Goal: Task Accomplishment & Management: Manage account settings

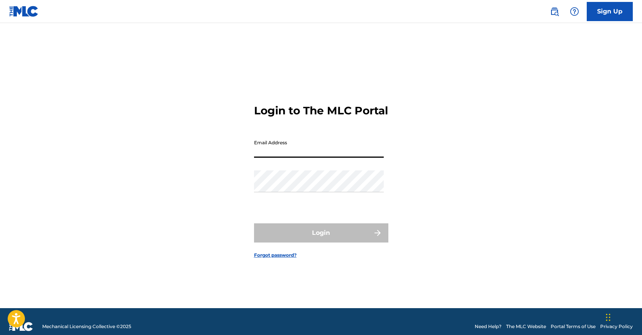
click at [288, 158] on input "Email Address" at bounding box center [319, 147] width 130 height 22
type input "[PERSON_NAME][EMAIL_ADDRESS][PERSON_NAME][DOMAIN_NAME]"
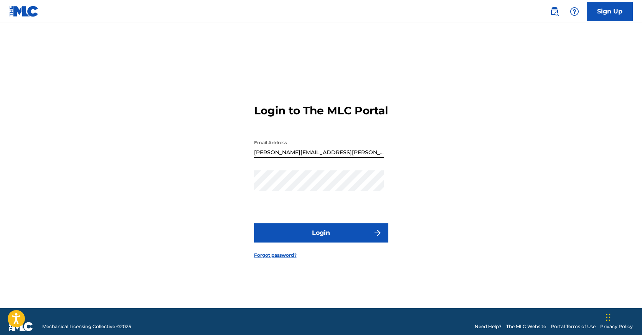
click at [337, 242] on button "Login" at bounding box center [321, 232] width 134 height 19
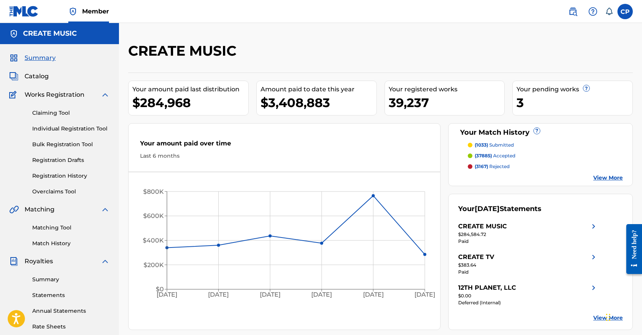
click at [41, 78] on span "Catalog" at bounding box center [37, 76] width 24 height 9
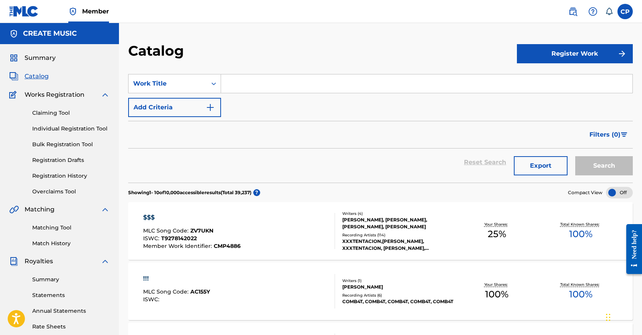
click at [256, 83] on input "Search Form" at bounding box center [426, 83] width 411 height 18
paste input "RUNNING OFF"
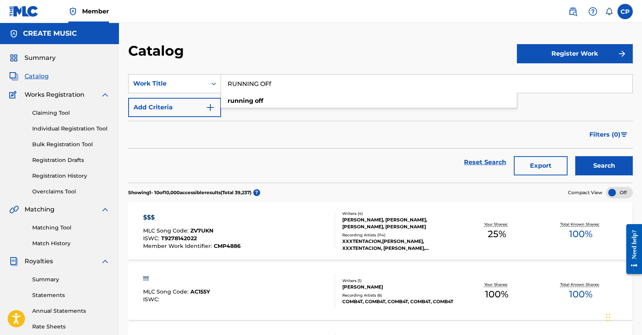
type input "RUNNING OFf"
click at [607, 168] on button "Search" at bounding box center [604, 165] width 58 height 19
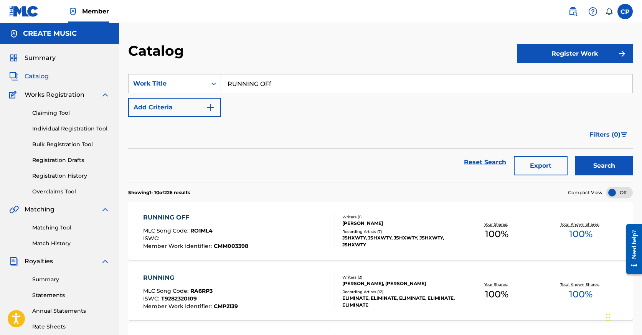
click at [299, 233] on div "RUNNING OFF MLC Song Code : RO1ML4 ISWC : Member Work Identifier : CMM003398" at bounding box center [239, 231] width 192 height 36
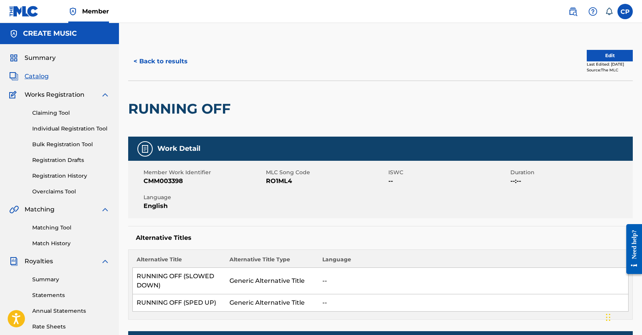
click at [165, 64] on button "< Back to results" at bounding box center [160, 61] width 65 height 19
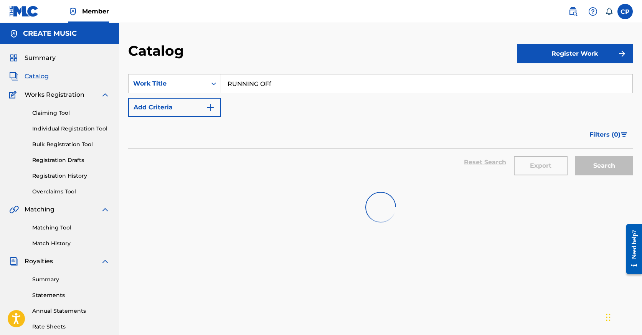
click at [315, 82] on input "RUNNING OFf" at bounding box center [426, 83] width 411 height 18
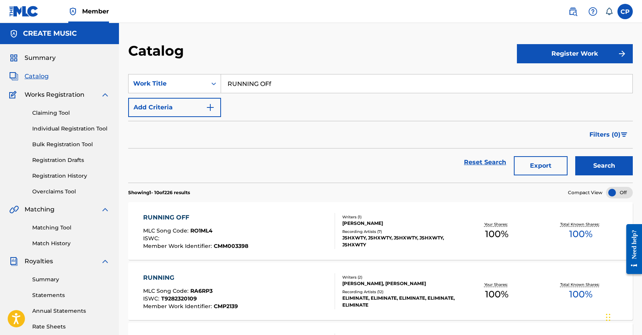
click at [315, 82] on input "RUNNING OFf" at bounding box center [426, 83] width 411 height 18
paste input "066URM"
type input "066URM"
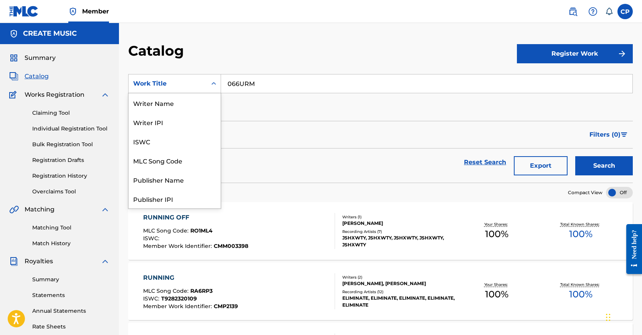
click at [189, 88] on div "Work Title" at bounding box center [168, 83] width 78 height 15
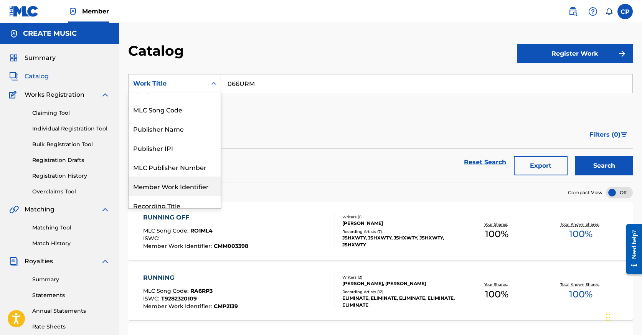
scroll to position [48, 0]
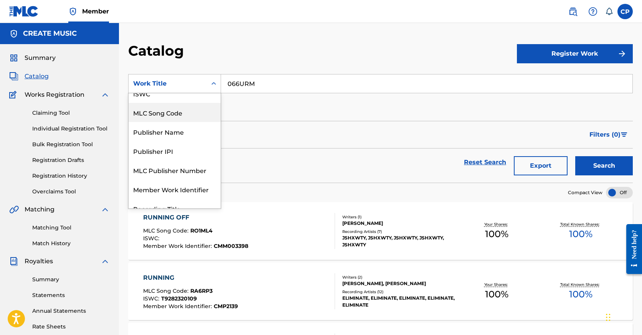
click at [188, 114] on div "MLC Song Code" at bounding box center [175, 112] width 92 height 19
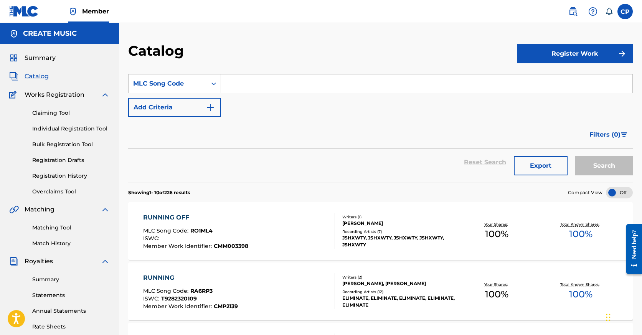
click at [267, 86] on input "Search Form" at bounding box center [426, 83] width 411 height 18
paste input "066URM"
type input "066URM"
click at [587, 176] on div "Reset Search Export Search" at bounding box center [380, 165] width 504 height 34
click at [587, 175] on button "Search" at bounding box center [604, 165] width 58 height 19
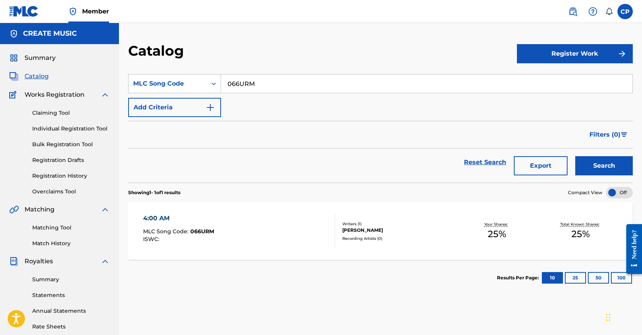
click at [326, 236] on div "4:00 AM MLC Song Code : 066URM ISWC :" at bounding box center [239, 231] width 192 height 35
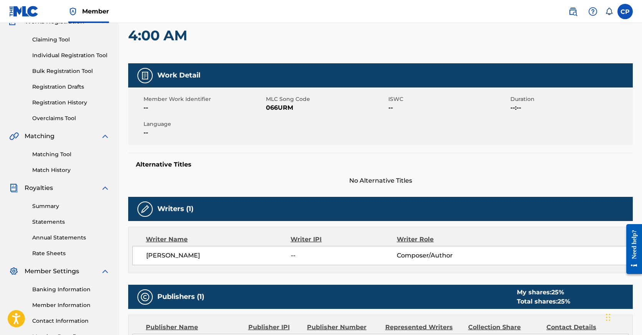
scroll to position [72, 0]
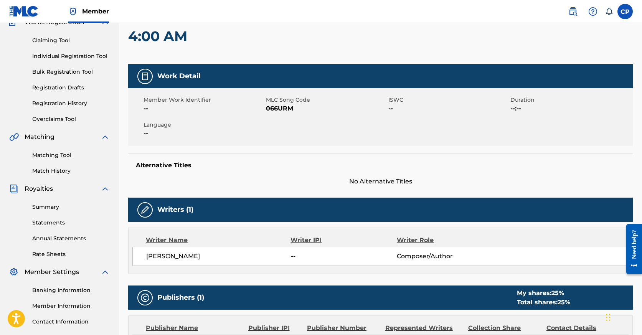
drag, startPoint x: 180, startPoint y: 255, endPoint x: 219, endPoint y: 255, distance: 39.5
click at [219, 255] on span "[PERSON_NAME]" at bounding box center [218, 256] width 145 height 9
copy span "SKAREDNOV"
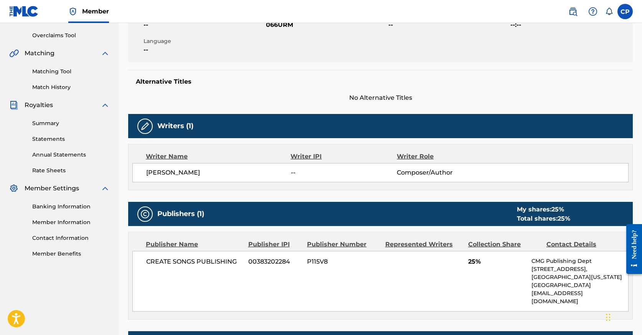
scroll to position [0, 0]
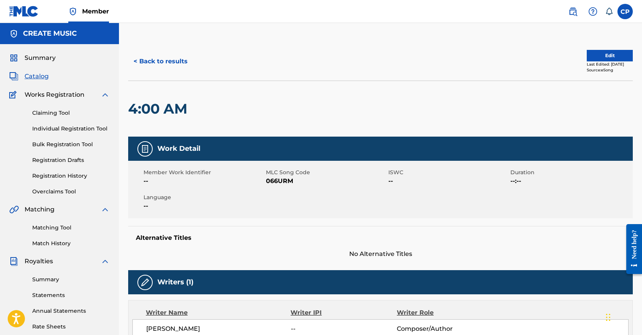
click at [281, 178] on span "066URM" at bounding box center [326, 180] width 120 height 9
copy span "066URM"
click at [53, 227] on link "Matching Tool" at bounding box center [70, 228] width 77 height 8
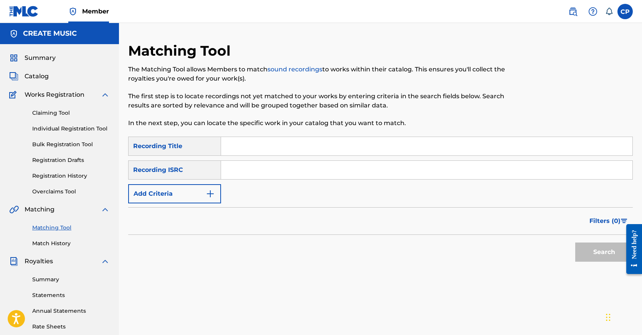
click at [259, 157] on div "SearchWithCriteria27be72da-f647-4f27-8f27-007c76f4b93f Recording Title SearchWi…" at bounding box center [380, 170] width 504 height 67
click at [250, 141] on input "Search Form" at bounding box center [426, 146] width 411 height 18
paste input "4:00 AM"
type input "4:00 AM"
click at [253, 168] on input "Search Form" at bounding box center [426, 170] width 411 height 18
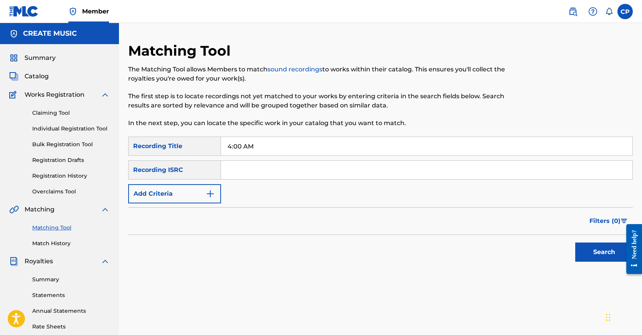
paste input "USUYG1529543"
type input "USUYG1529543"
click at [175, 202] on button "Add Criteria" at bounding box center [174, 193] width 93 height 19
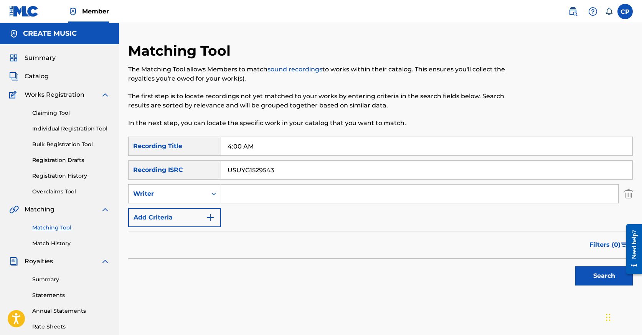
click at [197, 189] on div "Writer" at bounding box center [167, 193] width 69 height 9
click at [197, 216] on div "Recording Artist" at bounding box center [175, 212] width 92 height 19
click at [261, 202] on input "Search Form" at bounding box center [419, 194] width 397 height 18
paste input "T-RELL"
type input "T-RELL"
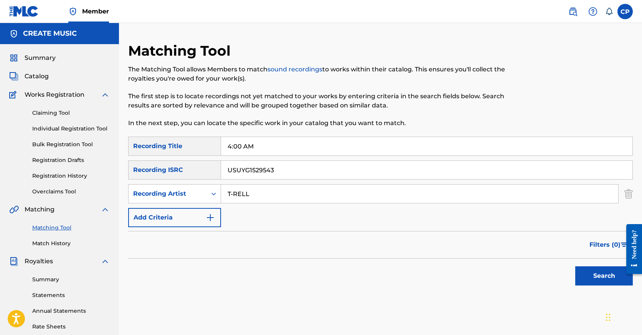
click at [597, 274] on button "Search" at bounding box center [604, 275] width 58 height 19
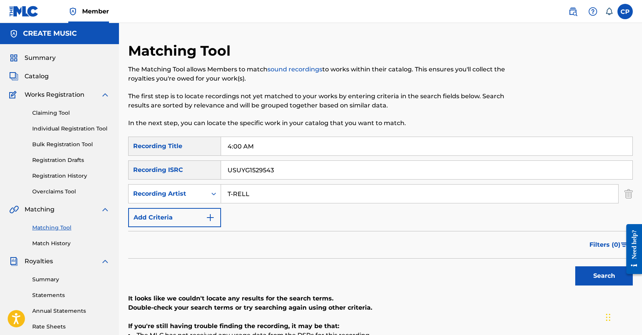
click at [450, 166] on input "USUYG1529543" at bounding box center [426, 170] width 411 height 18
click at [575, 266] on button "Search" at bounding box center [604, 275] width 58 height 19
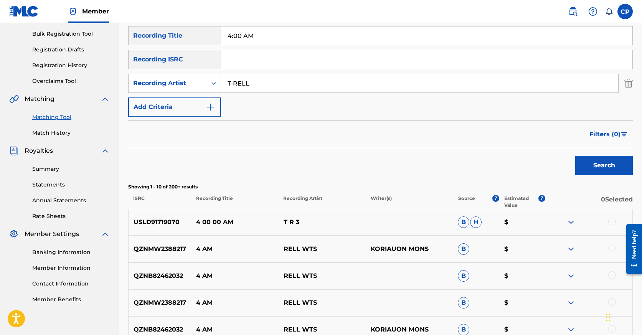
scroll to position [107, 0]
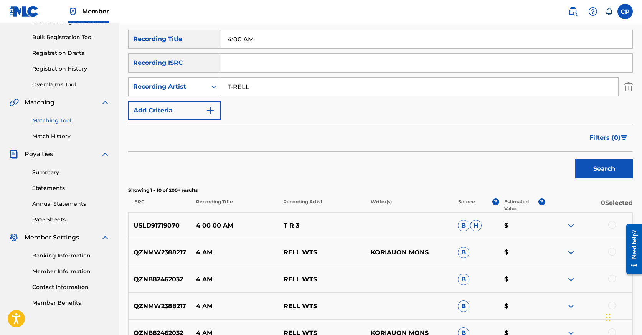
drag, startPoint x: 245, startPoint y: 38, endPoint x: 231, endPoint y: 37, distance: 14.2
click at [231, 37] on input "4:00 AM" at bounding box center [426, 39] width 411 height 18
type input "4AM"
click at [575, 159] on button "Search" at bounding box center [604, 168] width 58 height 19
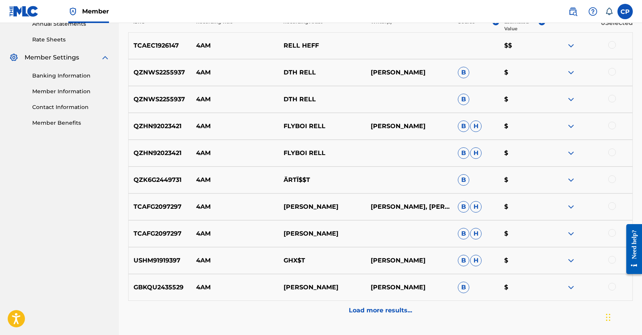
scroll to position [0, 0]
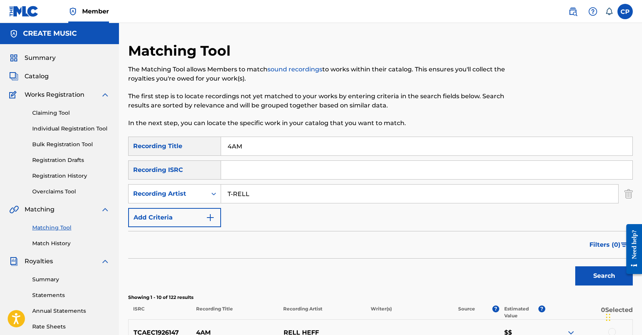
click at [43, 75] on span "Catalog" at bounding box center [37, 76] width 24 height 9
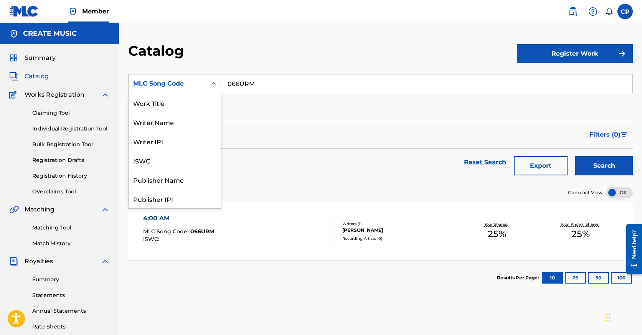
click at [192, 86] on div "MLC Song Code" at bounding box center [167, 83] width 69 height 9
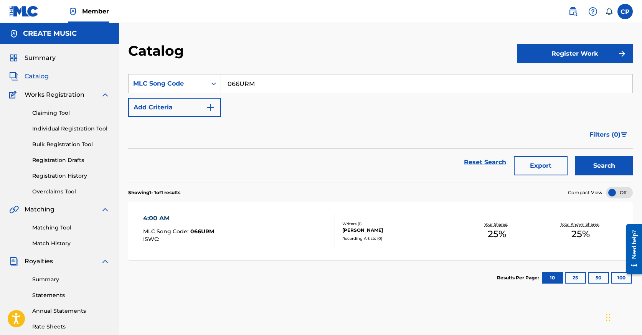
click at [265, 91] on input "066URM" at bounding box center [426, 83] width 411 height 18
paste input "LR9G5K"
type input "LR9G5K"
click at [595, 161] on button "Search" at bounding box center [604, 165] width 58 height 19
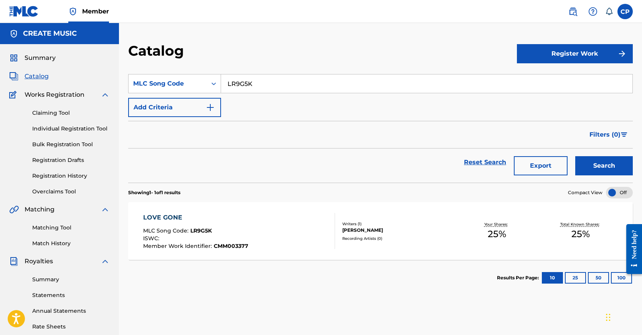
click at [270, 224] on div "LOVE GONE MLC Song Code : LR9G5K ISWC : Member Work Identifier : CMM003377" at bounding box center [239, 231] width 192 height 36
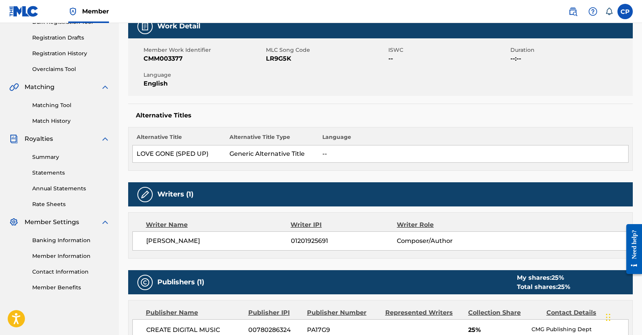
scroll to position [113, 0]
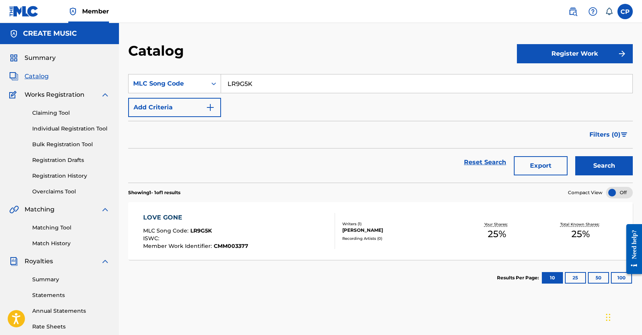
click at [248, 77] on input "LR9G5K" at bounding box center [426, 83] width 411 height 18
paste input "AE4ETW"
type input "AE4ETW"
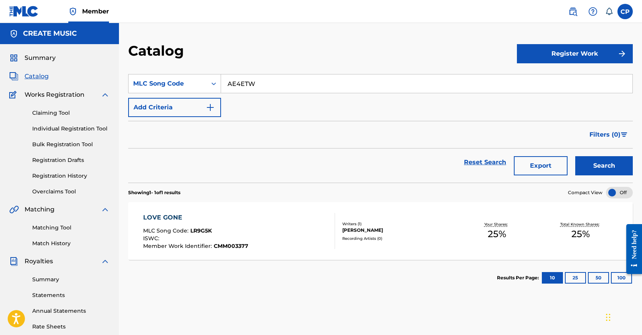
click at [603, 163] on button "Search" at bounding box center [604, 165] width 58 height 19
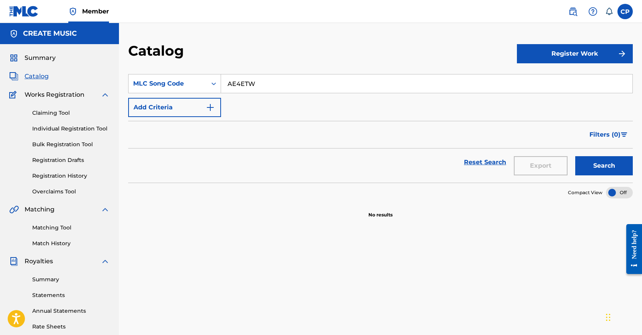
click at [567, 13] on link at bounding box center [572, 11] width 15 height 15
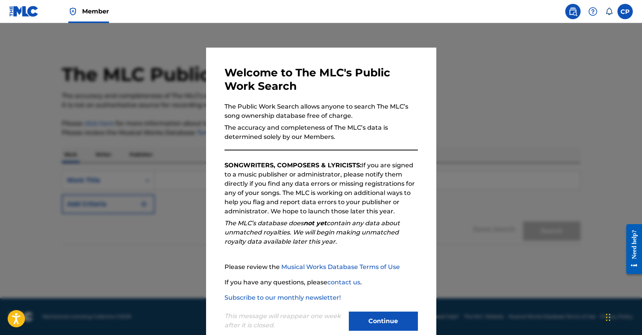
click at [376, 320] on button "Continue" at bounding box center [383, 320] width 69 height 19
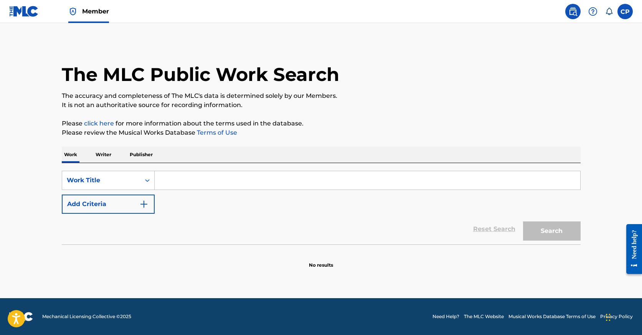
click at [120, 206] on button "Add Criteria" at bounding box center [108, 203] width 93 height 19
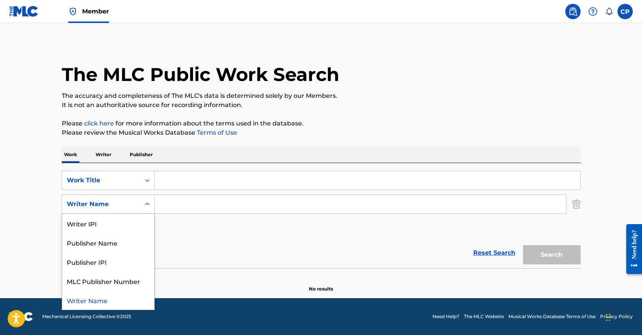
click at [119, 209] on div "Writer Name" at bounding box center [101, 204] width 78 height 15
click at [186, 209] on input "Search Form" at bounding box center [360, 204] width 411 height 18
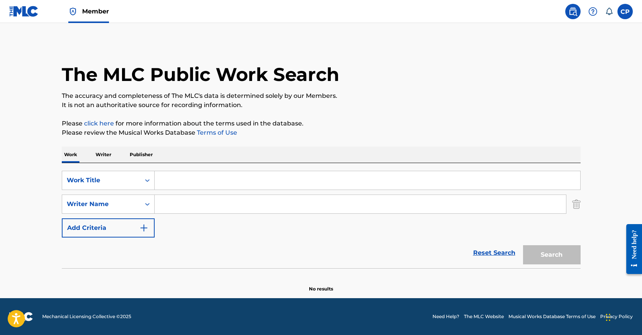
click at [91, 12] on span "Member" at bounding box center [95, 11] width 27 height 9
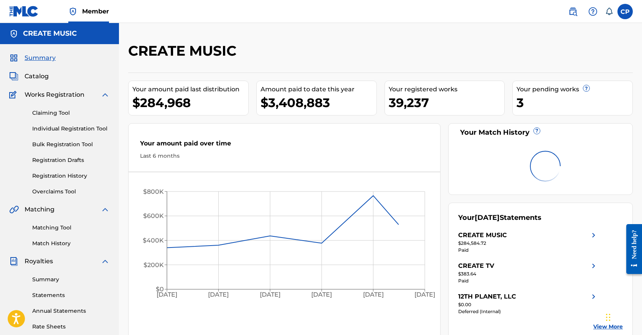
click at [55, 228] on link "Matching Tool" at bounding box center [70, 228] width 77 height 8
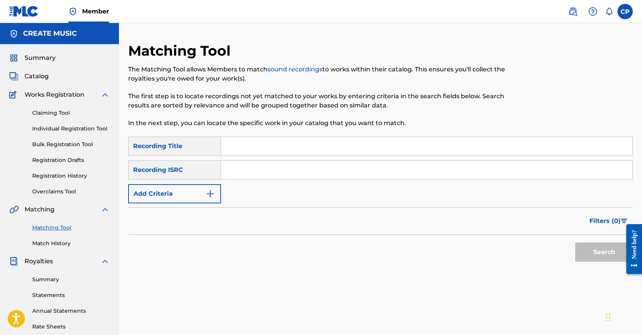
click at [204, 190] on button "Add Criteria" at bounding box center [174, 193] width 93 height 19
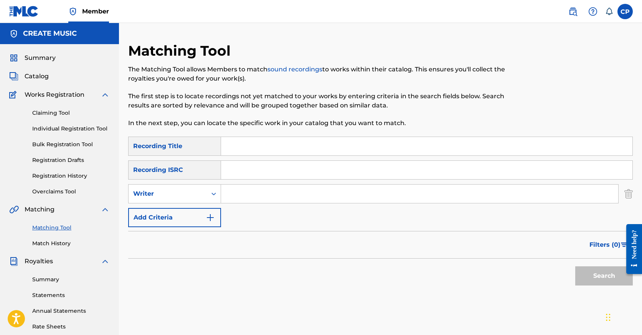
click at [240, 197] on input "Search Form" at bounding box center [419, 194] width 397 height 18
click at [203, 196] on div "Writer" at bounding box center [168, 193] width 78 height 15
click at [204, 213] on div "Recording Artist" at bounding box center [175, 212] width 92 height 19
click at [259, 196] on input "Search Form" at bounding box center [419, 194] width 397 height 18
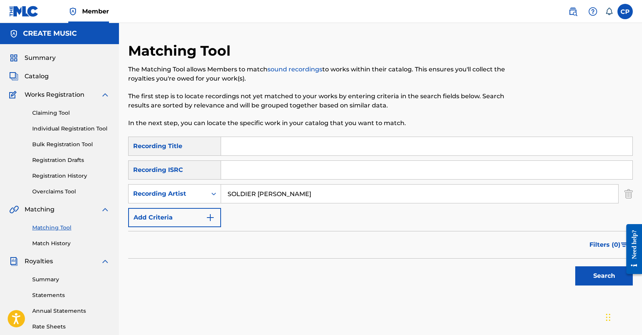
type input "SOLDIER [PERSON_NAME]"
click at [248, 174] on input "Search Form" at bounding box center [426, 170] width 411 height 18
paste input "QZVFR2300697"
type input "QZVFR2300697"
click at [264, 140] on input "Search Form" at bounding box center [426, 146] width 411 height 18
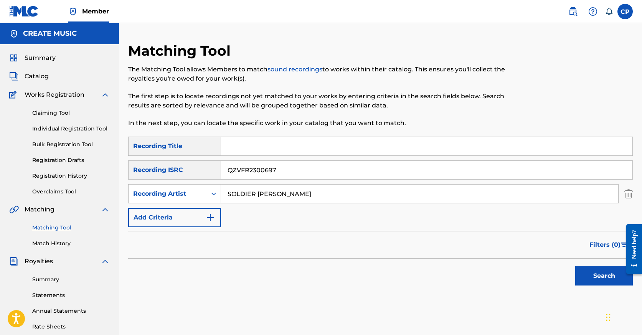
paste input "LOVE GONE (SPED UP)"
click at [265, 150] on input "LOVE GONE (SPED UP)" at bounding box center [426, 146] width 411 height 18
type input "LOVE GONE"
click at [586, 276] on button "Search" at bounding box center [604, 275] width 58 height 19
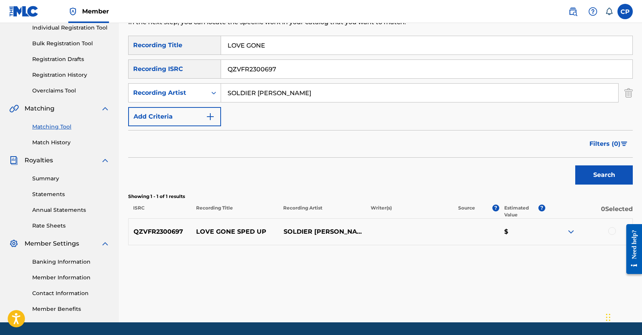
scroll to position [125, 0]
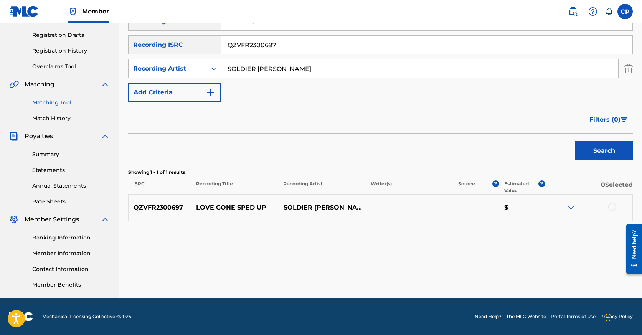
click at [611, 205] on div at bounding box center [612, 207] width 8 height 8
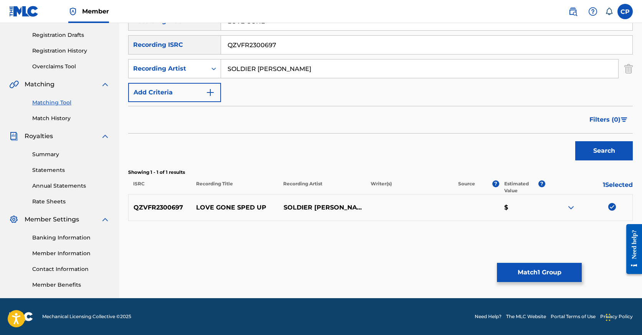
click at [520, 274] on button "Match 1 Group" at bounding box center [539, 272] width 85 height 19
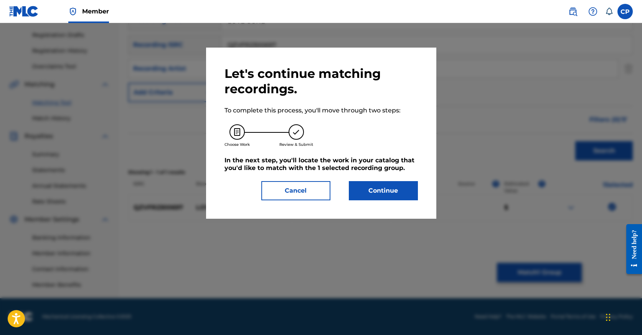
click at [303, 191] on button "Cancel" at bounding box center [295, 190] width 69 height 19
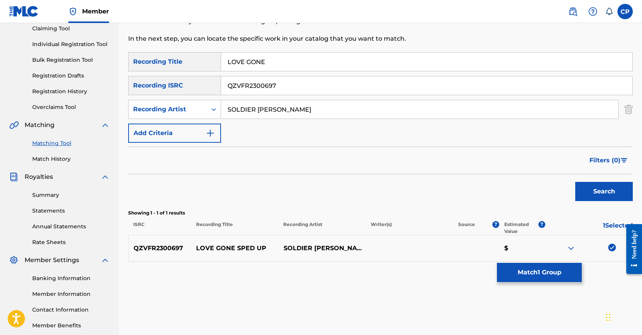
scroll to position [30, 0]
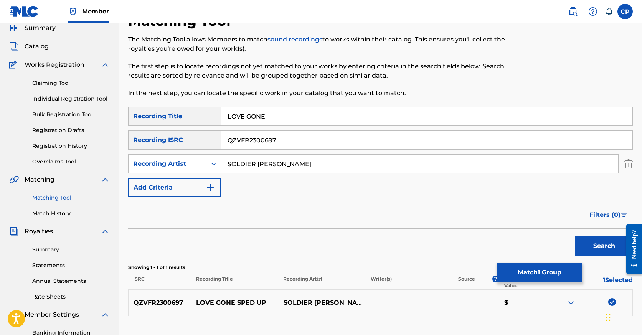
click at [293, 141] on input "QZVFR2300697" at bounding box center [426, 140] width 411 height 18
click at [575, 236] on button "Search" at bounding box center [604, 245] width 58 height 19
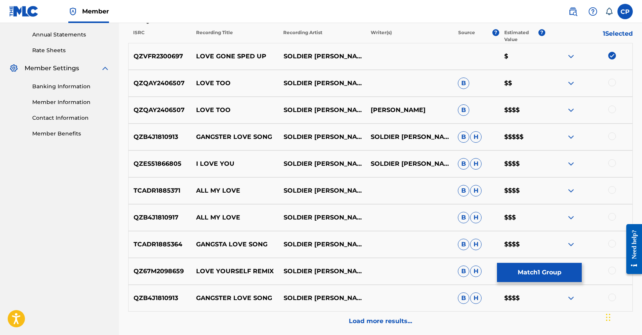
scroll to position [294, 0]
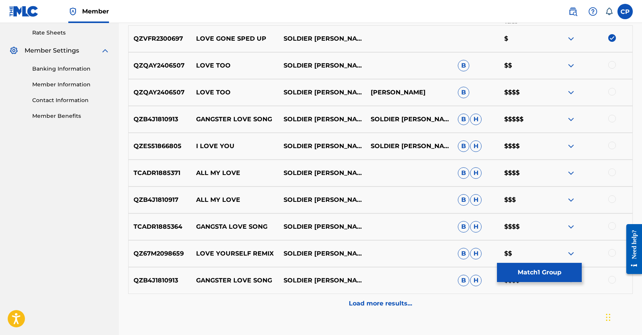
click at [524, 268] on button "Match 1 Group" at bounding box center [539, 272] width 85 height 19
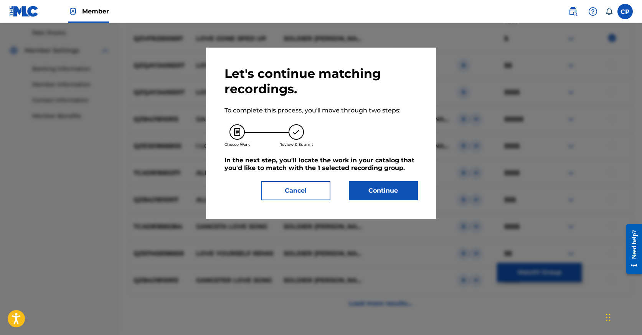
click at [386, 194] on button "Continue" at bounding box center [383, 190] width 69 height 19
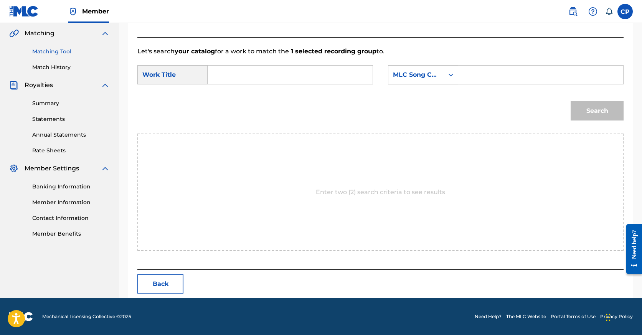
click at [235, 71] on input "Search Form" at bounding box center [290, 75] width 152 height 18
paste input "LOVE GONE (SPED UP)"
type input "LOVE GONE (SPED UP)"
click at [470, 73] on input "Search Form" at bounding box center [541, 75] width 152 height 18
paste input "LR8UFB"
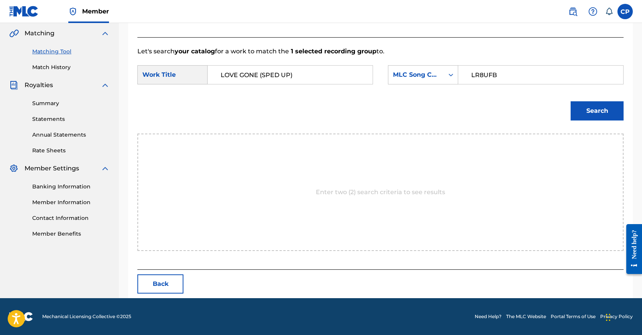
type input "LR8UFB"
click at [596, 117] on button "Search" at bounding box center [596, 110] width 53 height 19
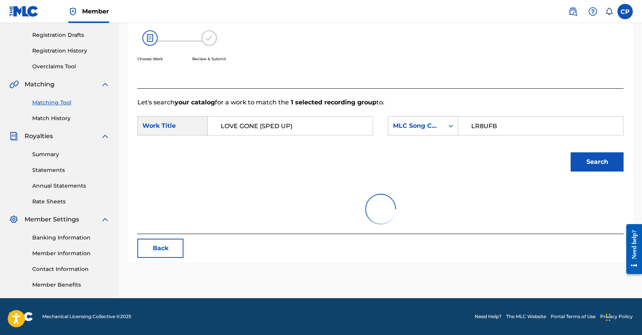
scroll to position [125, 0]
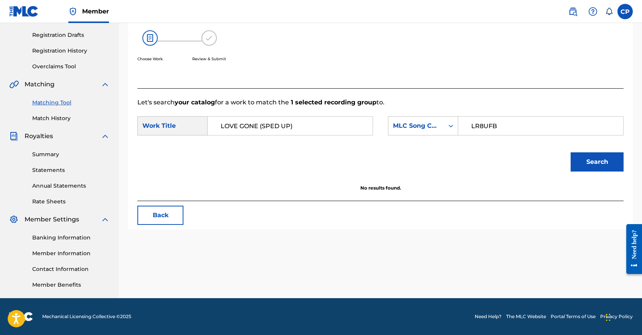
drag, startPoint x: 259, startPoint y: 126, endPoint x: 306, endPoint y: 125, distance: 47.6
click at [306, 125] on input "LOVE GONE (SPED UP)" at bounding box center [290, 126] width 152 height 18
type input "LOVE GONE"
click at [570, 152] on button "Search" at bounding box center [596, 161] width 53 height 19
click at [485, 120] on input "LR8UFB" at bounding box center [541, 126] width 152 height 18
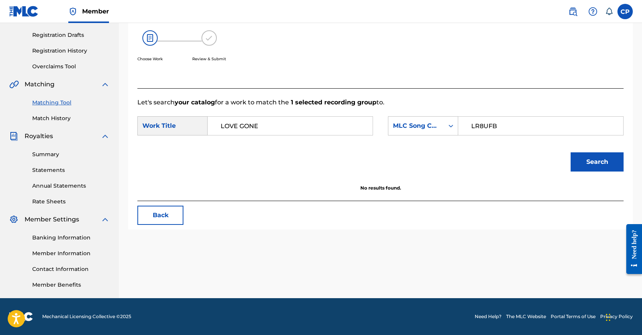
click at [485, 120] on input "LR8UFB" at bounding box center [541, 126] width 152 height 18
click at [607, 163] on button "Search" at bounding box center [596, 161] width 53 height 19
click at [165, 224] on button "Back" at bounding box center [160, 215] width 46 height 19
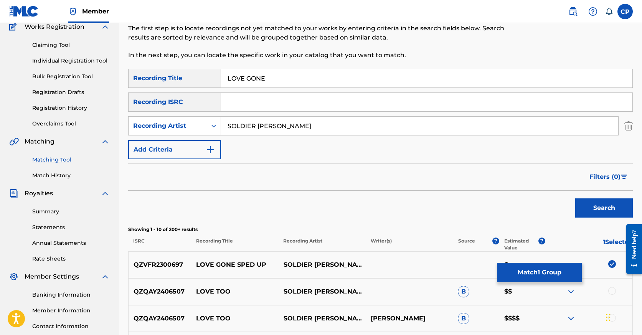
scroll to position [0, 0]
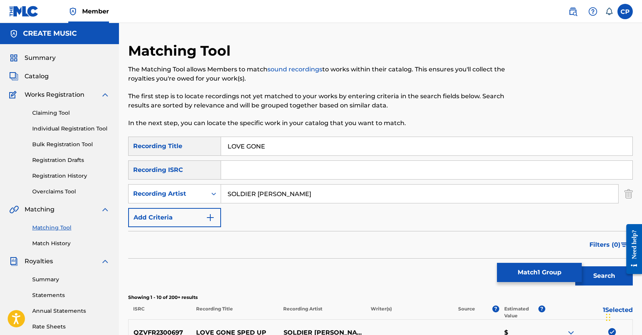
click at [37, 79] on span "Catalog" at bounding box center [37, 76] width 24 height 9
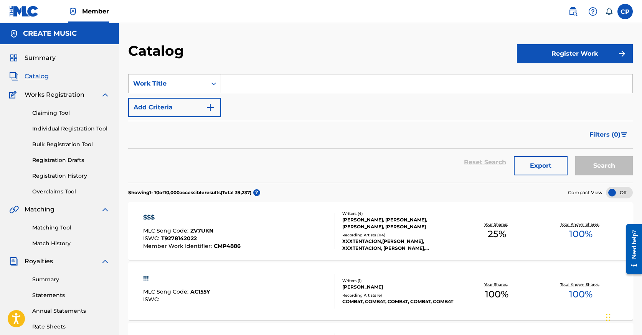
click at [188, 84] on div "Work Title" at bounding box center [167, 83] width 69 height 9
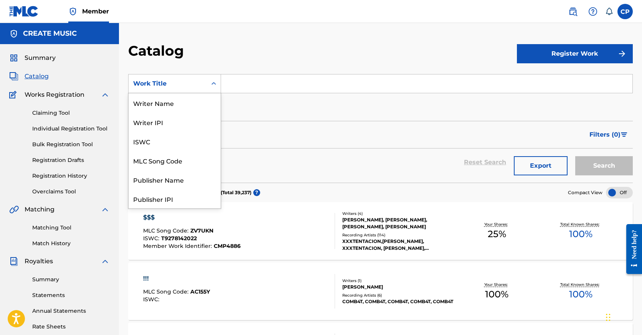
scroll to position [115, 0]
click at [249, 92] on input "Search Form" at bounding box center [426, 83] width 411 height 18
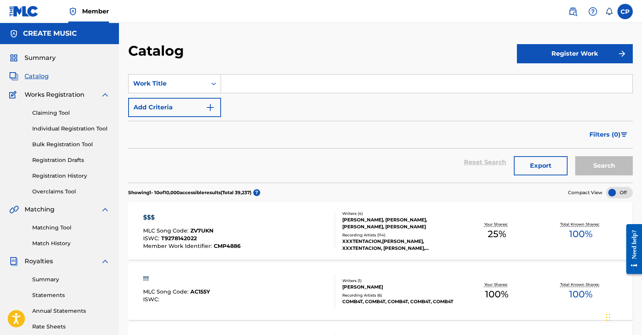
paste input "RUN UP"
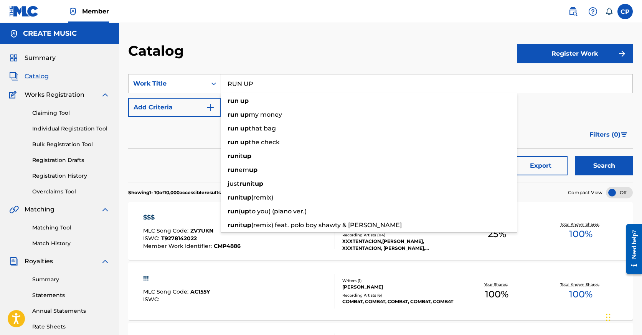
type input "RUN UP"
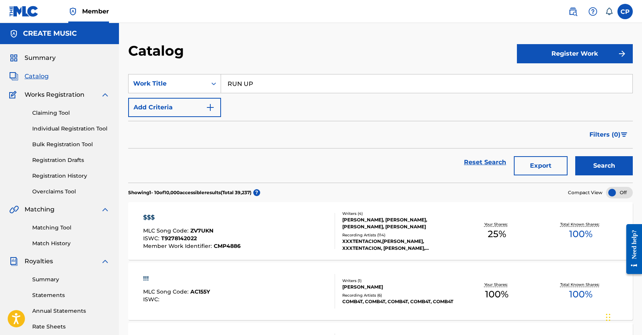
click at [609, 167] on button "Search" at bounding box center [604, 165] width 58 height 19
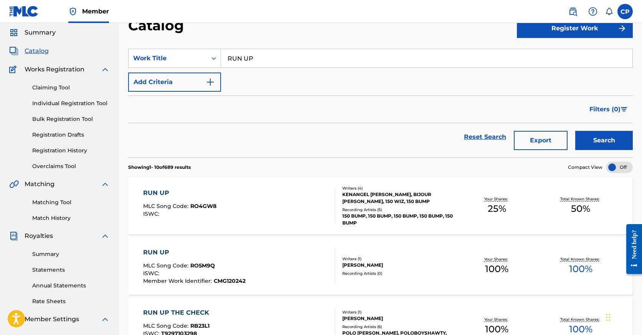
scroll to position [0, 0]
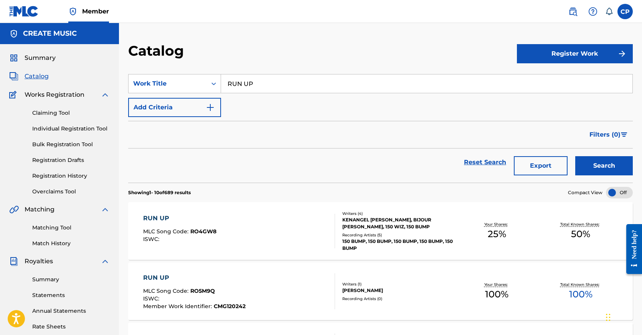
click at [209, 107] on img "Search Form" at bounding box center [210, 107] width 9 height 9
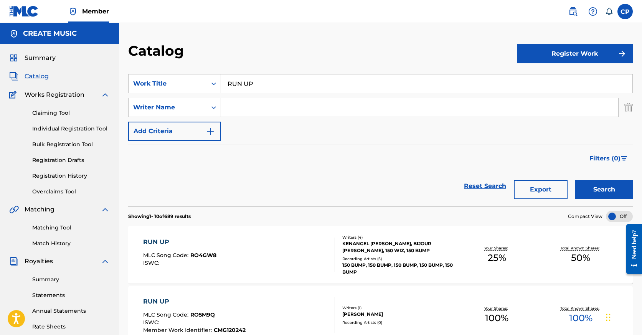
click at [275, 117] on div "Search Form" at bounding box center [419, 107] width 397 height 19
click at [266, 107] on input "Search Form" at bounding box center [419, 107] width 397 height 18
type input "[PERSON_NAME]"
click at [575, 180] on button "Search" at bounding box center [604, 189] width 58 height 19
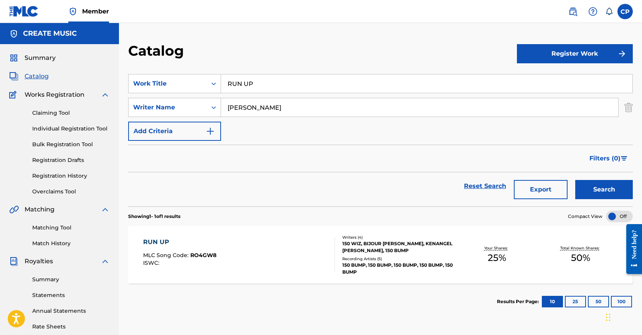
click at [237, 252] on div "RUN UP MLC Song Code : RO4GW8 ISWC :" at bounding box center [239, 254] width 192 height 35
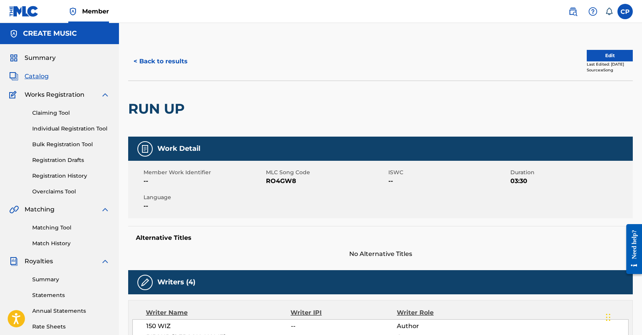
click at [288, 182] on span "RO4GW8" at bounding box center [326, 180] width 120 height 9
copy span "RO4GW8"
click at [169, 59] on button "< Back to results" at bounding box center [160, 61] width 65 height 19
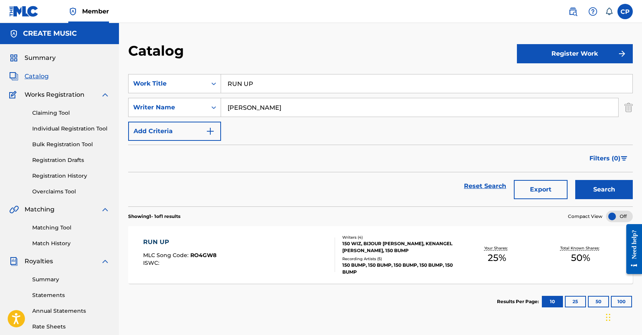
click at [283, 85] on input "RUN UP" at bounding box center [426, 83] width 411 height 18
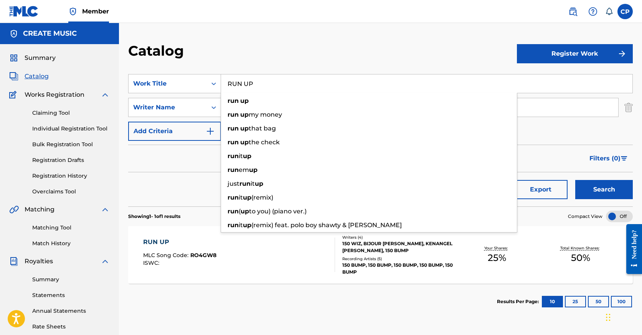
click at [283, 85] on input "RUN UP" at bounding box center [426, 83] width 411 height 18
paste input "7EVSIDE K PT.2"
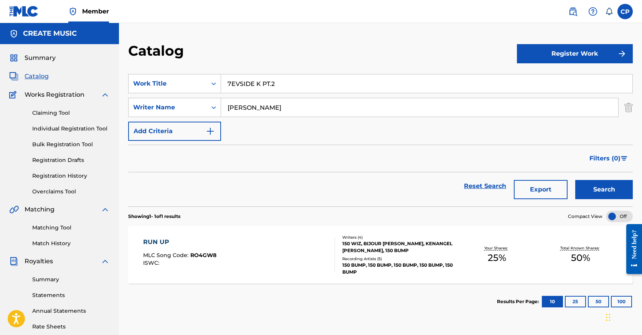
type input "7EVSIDE K PT.2"
click at [428, 63] on div "Catalog" at bounding box center [322, 53] width 389 height 23
click at [595, 176] on div "Search" at bounding box center [601, 186] width 61 height 28
click at [593, 184] on button "Search" at bounding box center [604, 189] width 58 height 19
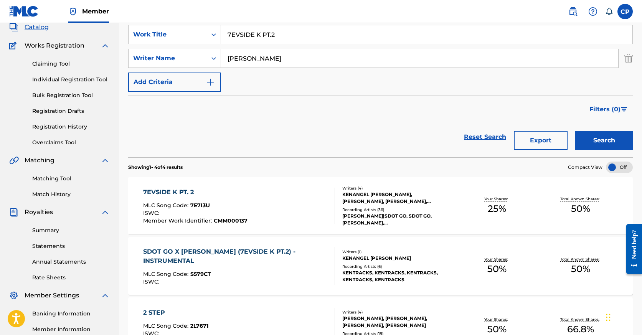
scroll to position [72, 0]
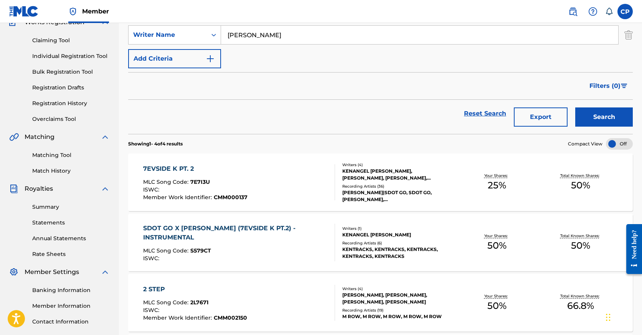
click at [293, 151] on section "7EVSIDE K PT. 2 MLC Song Code : 7E7I3U ISWC : Member Work Identifier : CMM00013…" at bounding box center [380, 271] width 504 height 242
click at [290, 171] on div "7EVSIDE K PT. 2 MLC Song Code : 7E7I3U ISWC : Member Work Identifier : CMM000137" at bounding box center [239, 182] width 192 height 36
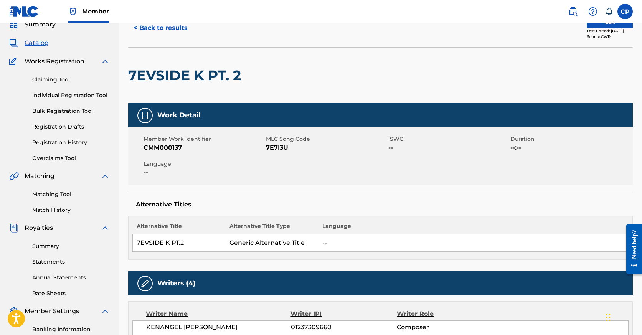
scroll to position [36, 0]
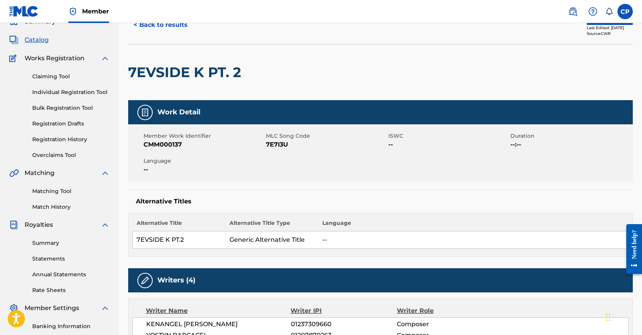
click at [270, 142] on span "7E7I3U" at bounding box center [326, 144] width 120 height 9
copy span "7E7I3U"
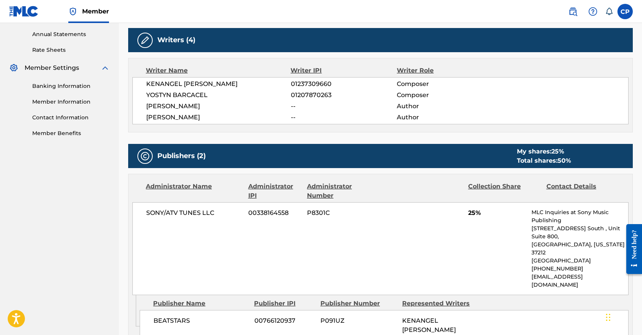
scroll to position [175, 0]
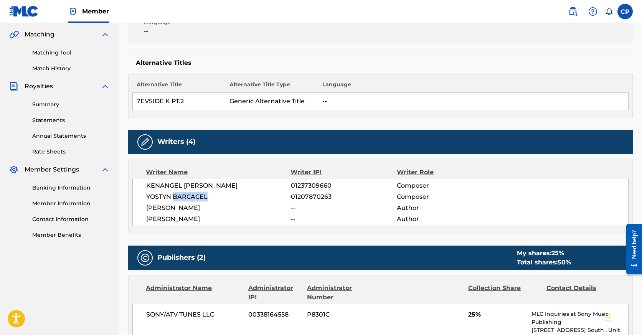
drag, startPoint x: 174, startPoint y: 197, endPoint x: 208, endPoint y: 196, distance: 33.4
click at [208, 196] on span "YOSTYN BARCACEL" at bounding box center [218, 196] width 145 height 9
copy span "BARCACEL"
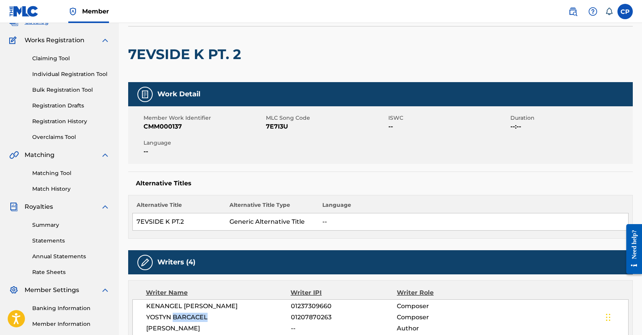
scroll to position [0, 0]
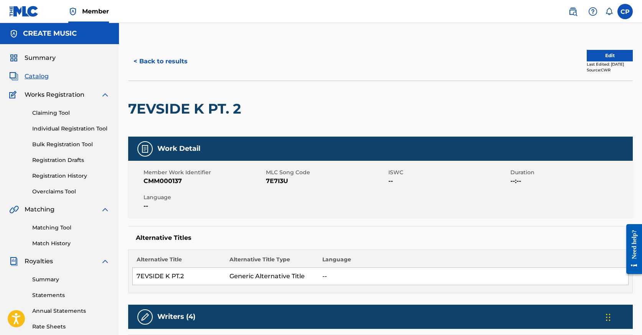
click at [590, 50] on button "Edit" at bounding box center [610, 56] width 46 height 12
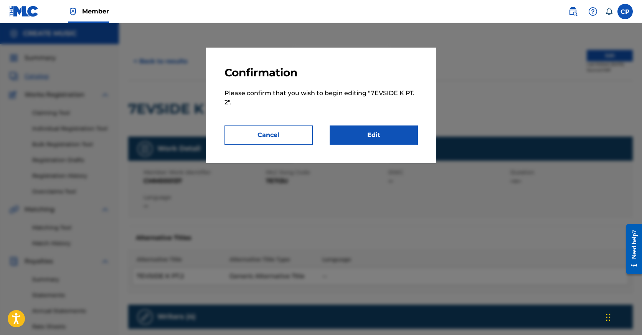
click at [378, 136] on link "Edit" at bounding box center [374, 134] width 88 height 19
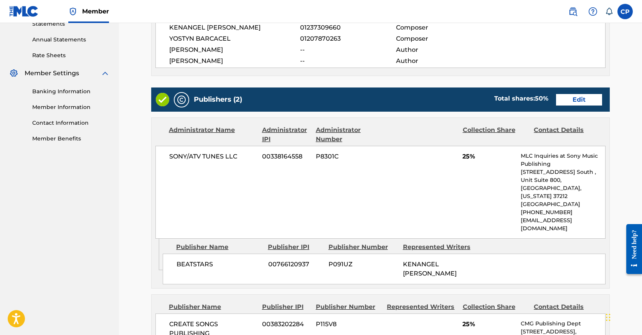
scroll to position [268, 0]
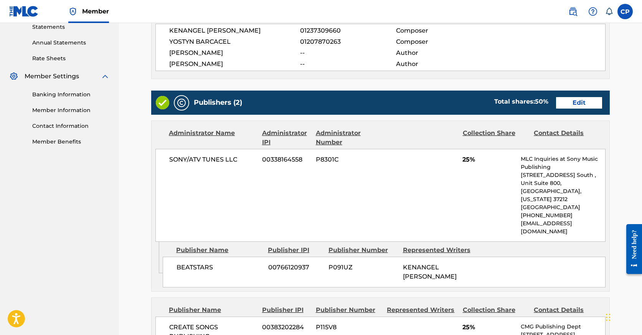
click at [590, 94] on div "Publishers (2) Total shares: 50 % Edit" at bounding box center [380, 103] width 458 height 24
click at [590, 103] on link "Edit" at bounding box center [579, 103] width 46 height 12
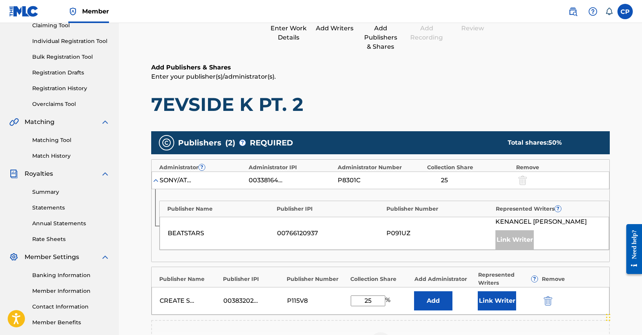
scroll to position [179, 0]
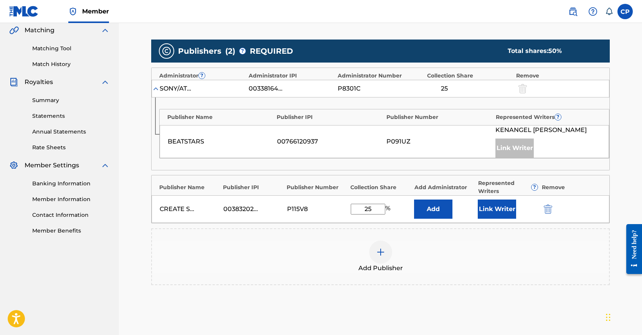
click at [373, 208] on input "25" at bounding box center [368, 209] width 35 height 11
type input "50"
click at [493, 211] on button "Link Writer" at bounding box center [497, 208] width 38 height 19
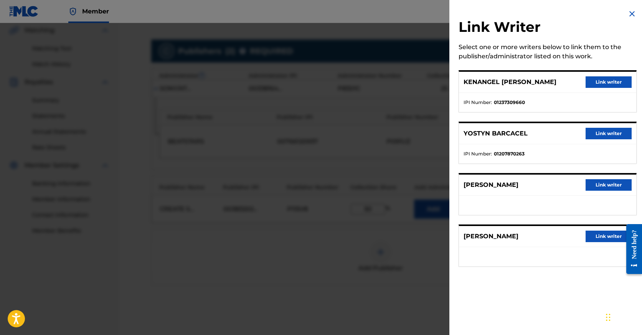
click at [600, 81] on button "Link writer" at bounding box center [608, 82] width 46 height 12
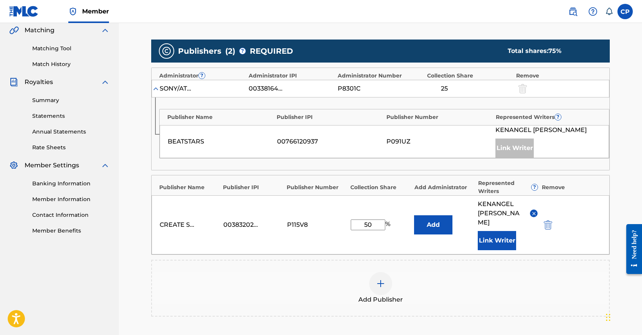
click at [495, 231] on button "Link Writer" at bounding box center [497, 240] width 38 height 19
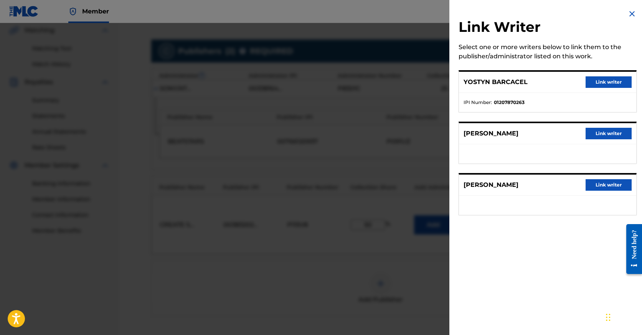
click at [598, 82] on button "Link writer" at bounding box center [608, 82] width 46 height 12
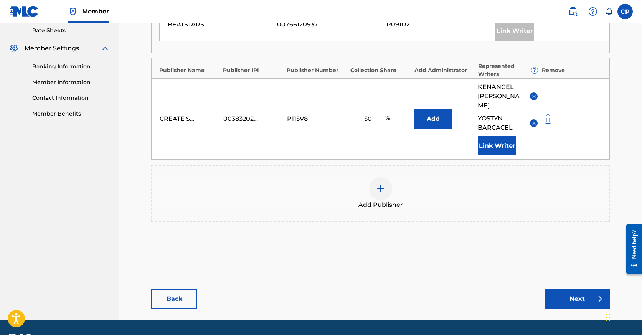
scroll to position [308, 0]
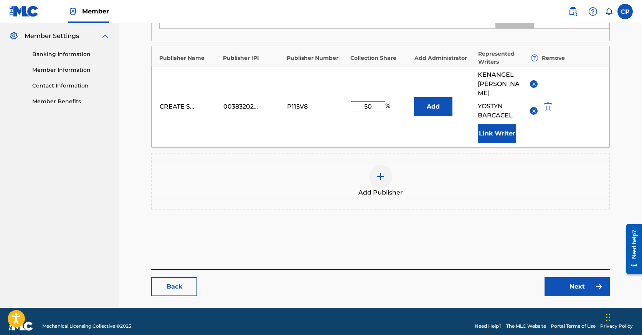
click at [557, 281] on link "Next" at bounding box center [576, 286] width 65 height 19
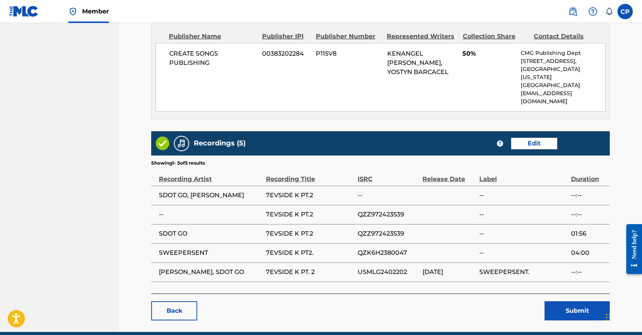
scroll to position [585, 0]
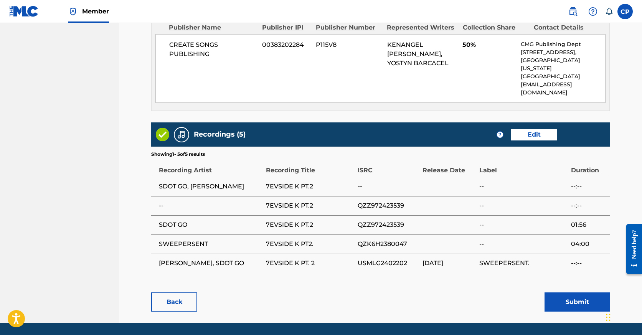
click at [572, 292] on button "Submit" at bounding box center [576, 301] width 65 height 19
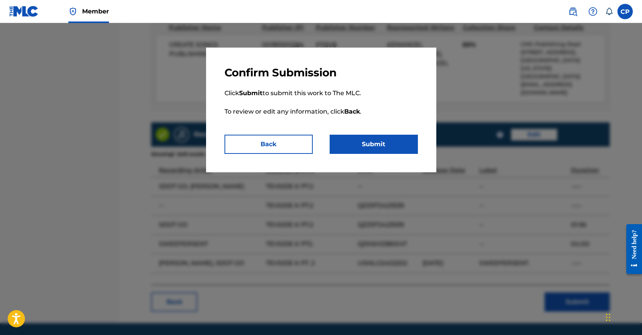
click at [374, 146] on button "Submit" at bounding box center [374, 144] width 88 height 19
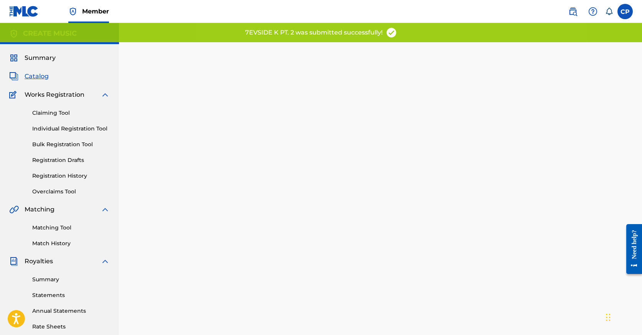
click at [43, 77] on span "Catalog" at bounding box center [37, 76] width 24 height 9
